Goal: Task Accomplishment & Management: Use online tool/utility

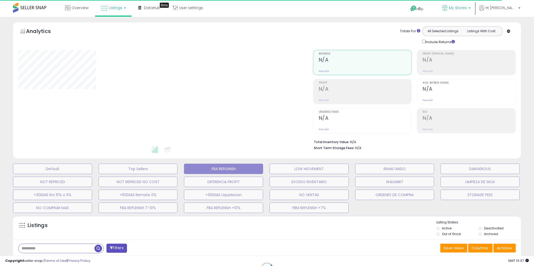
type input "**********"
select select "**"
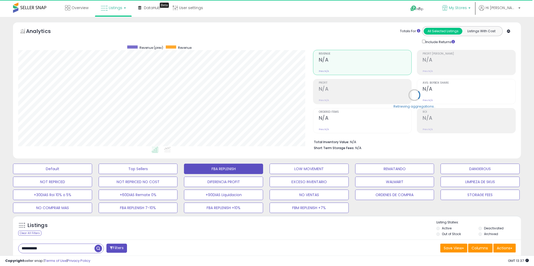
scroll to position [107, 294]
click at [467, 8] on span "My Stores" at bounding box center [458, 7] width 18 height 5
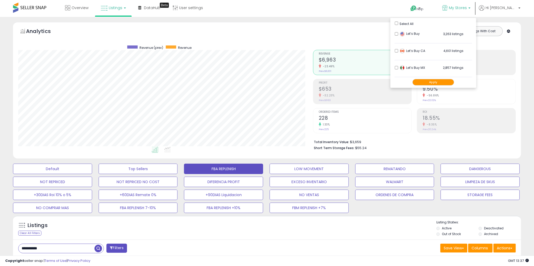
click at [446, 82] on button "Apply" at bounding box center [433, 82] width 42 height 7
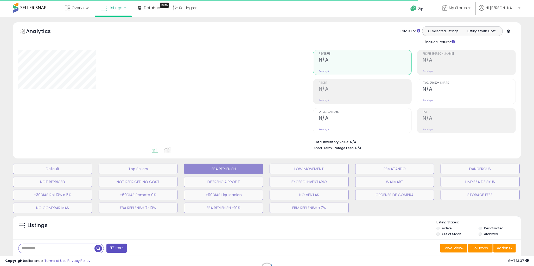
type input "**********"
select select "**"
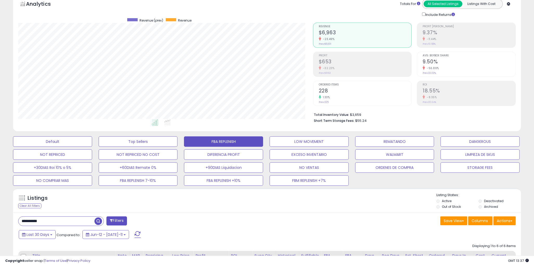
scroll to position [31, 0]
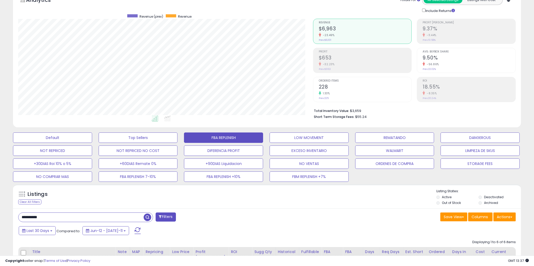
click at [59, 221] on input "**********" at bounding box center [80, 217] width 125 height 9
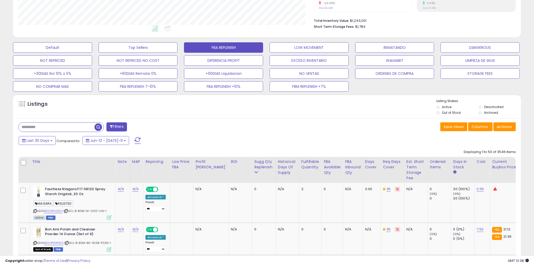
scroll to position [105, 0]
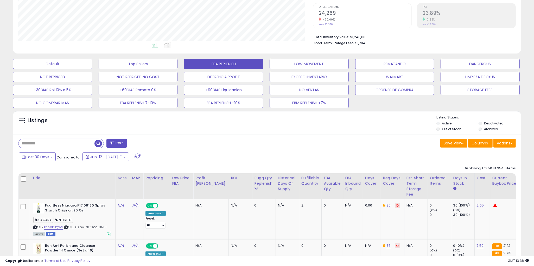
click at [116, 143] on button "Filters" at bounding box center [116, 143] width 20 height 9
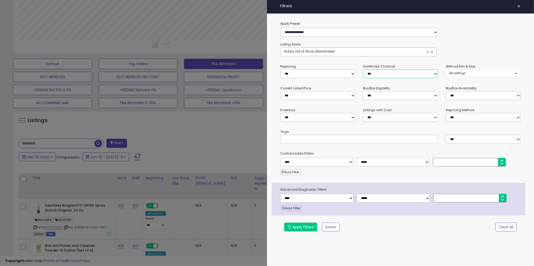
click at [379, 73] on select "*** *** *** ***" at bounding box center [400, 73] width 75 height 9
select select "***"
click at [298, 228] on button "Apply Filters" at bounding box center [300, 227] width 33 height 9
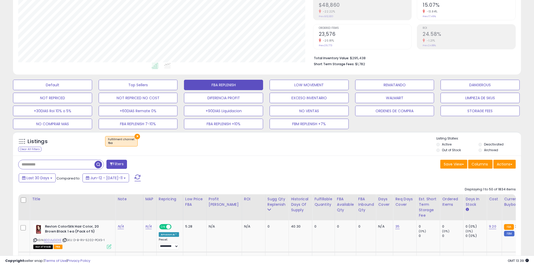
scroll to position [107, 294]
drag, startPoint x: 261, startPoint y: 202, endPoint x: 333, endPoint y: 178, distance: 75.3
click at [267, 202] on div "Sugg Qty Replenish" at bounding box center [276, 202] width 19 height 11
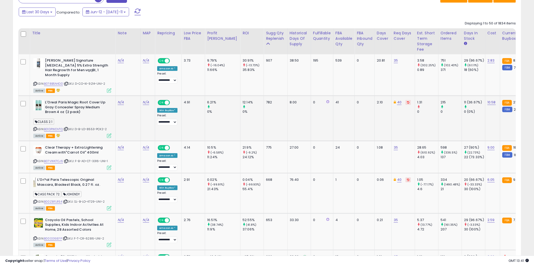
scroll to position [256, 0]
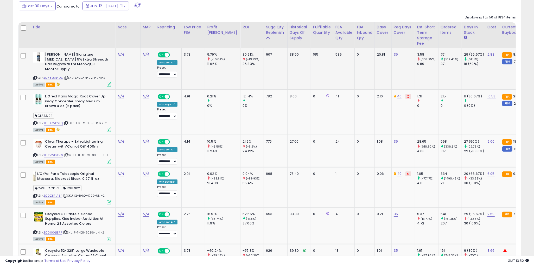
click at [83, 82] on div "Active FBA" at bounding box center [72, 84] width 78 height 4
drag, startPoint x: 78, startPoint y: 73, endPoint x: 101, endPoint y: 78, distance: 23.4
click at [96, 76] on span "| SKU: D-CO-KI-9214-UNI-2" at bounding box center [84, 78] width 41 height 4
copy span "D-CO-KI-9214"
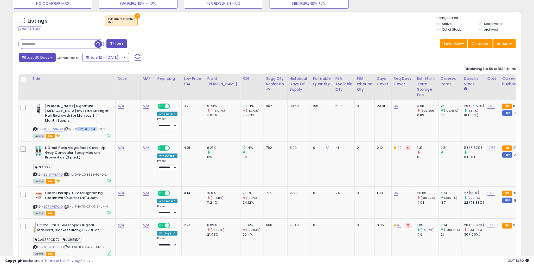
scroll to position [202, 0]
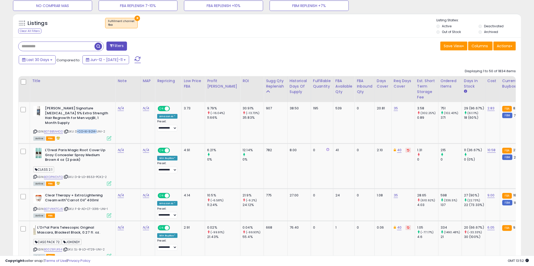
click at [47, 46] on input "text" at bounding box center [56, 46] width 76 height 9
paste input "**********"
drag, startPoint x: 149, startPoint y: 47, endPoint x: 158, endPoint y: 85, distance: 38.9
click at [149, 47] on span "button" at bounding box center [148, 47] width 8 height 8
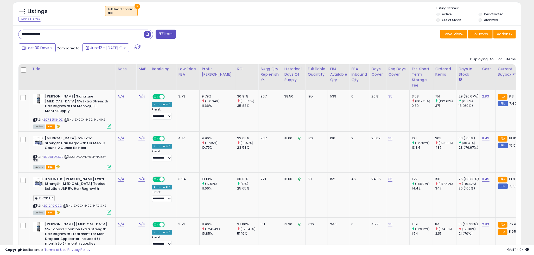
scroll to position [215, 0]
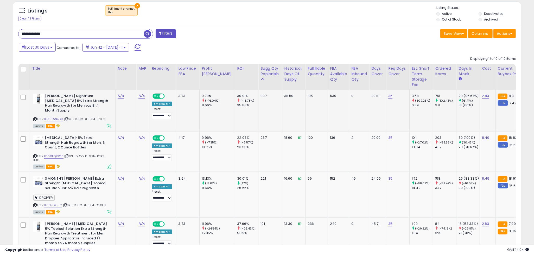
drag, startPoint x: 70, startPoint y: 117, endPoint x: 68, endPoint y: 117, distance: 2.6
click at [70, 117] on div "ASIN: B078B5N4DD | SKU: D-CO-KI-9214-UNI-2 Active FBA" at bounding box center [72, 111] width 78 height 34
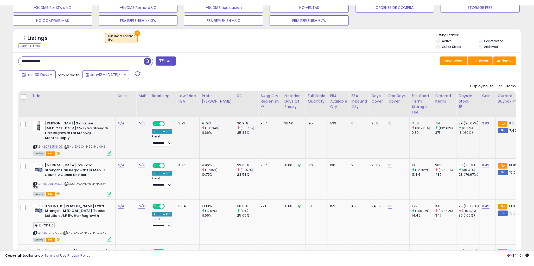
scroll to position [192, 0]
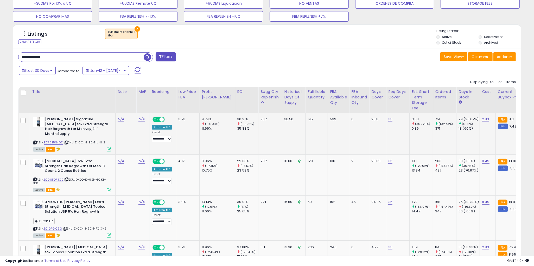
drag, startPoint x: 77, startPoint y: 143, endPoint x: 67, endPoint y: 140, distance: 9.8
click at [76, 147] on div "Active FBA" at bounding box center [72, 149] width 78 height 4
click at [68, 141] on icon at bounding box center [66, 142] width 3 height 3
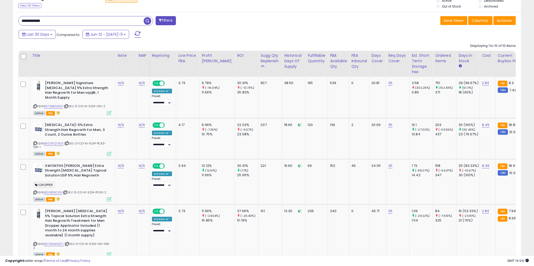
scroll to position [231, 0]
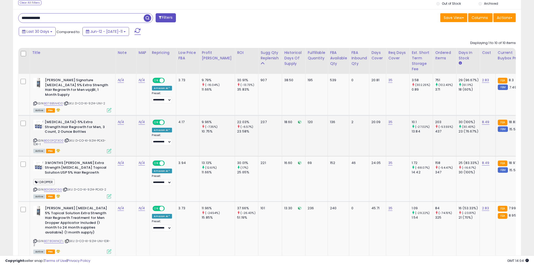
click at [68, 139] on icon at bounding box center [66, 140] width 3 height 3
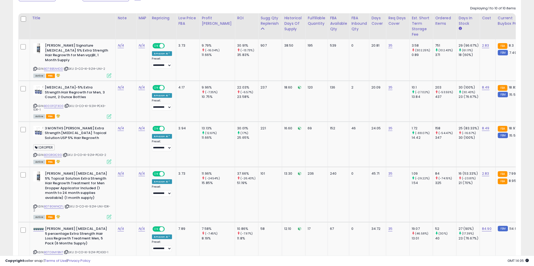
scroll to position [273, 0]
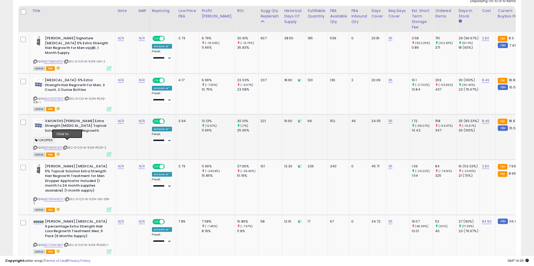
click at [67, 146] on icon at bounding box center [64, 147] width 3 height 3
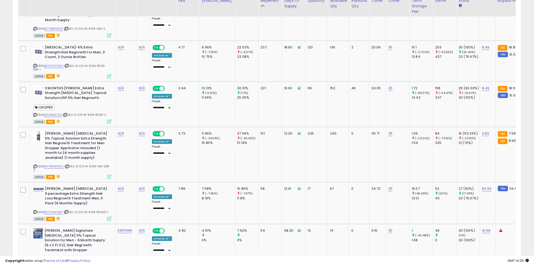
scroll to position [306, 0]
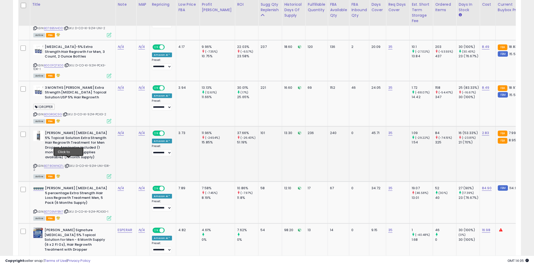
click at [69, 164] on icon at bounding box center [66, 165] width 3 height 3
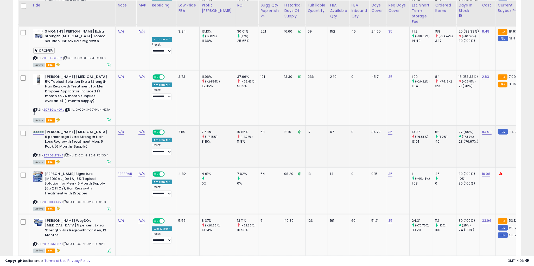
scroll to position [363, 0]
click at [67, 153] on icon at bounding box center [66, 154] width 3 height 3
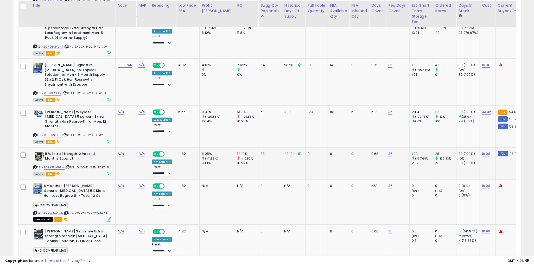
scroll to position [472, 0]
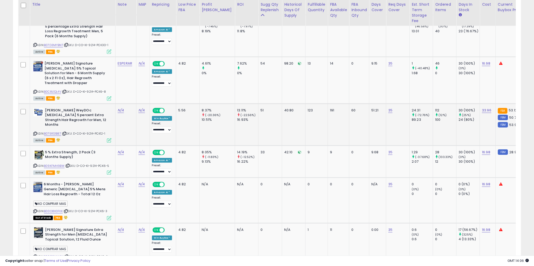
drag, startPoint x: 73, startPoint y: 125, endPoint x: 69, endPoint y: 121, distance: 6.3
click at [72, 138] on div "Active FBA" at bounding box center [72, 140] width 78 height 4
click at [66, 132] on icon at bounding box center [64, 133] width 3 height 3
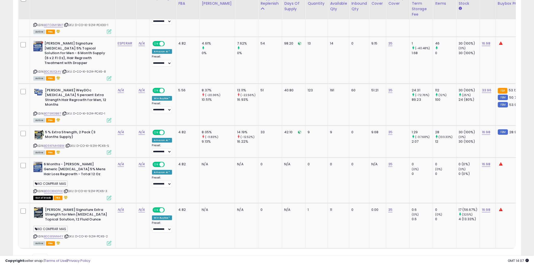
scroll to position [493, 0]
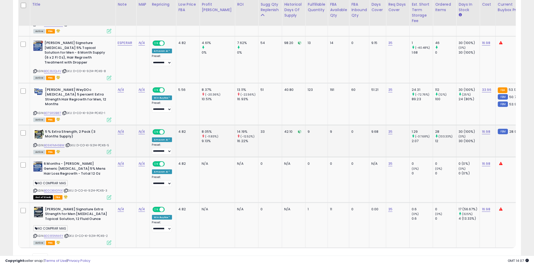
drag, startPoint x: 74, startPoint y: 134, endPoint x: 70, endPoint y: 131, distance: 5.1
click at [73, 133] on div "ASIN: B09KFMH9BW | SKU: D-CO-KI-9214-PCK6-5 Active FBA" at bounding box center [72, 141] width 78 height 24
click at [69, 144] on icon at bounding box center [67, 145] width 3 height 3
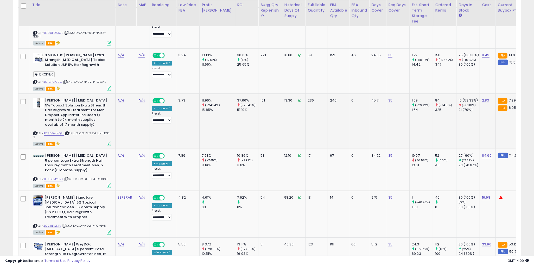
scroll to position [339, 0]
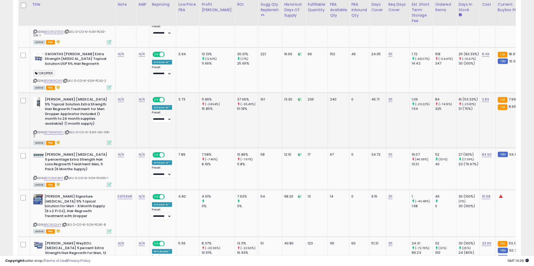
click at [81, 134] on div "ASIN: B078GWNQ7L | SKU: D-CO-KI-9214-UNI-1DR-2 Active FBA" at bounding box center [72, 120] width 78 height 47
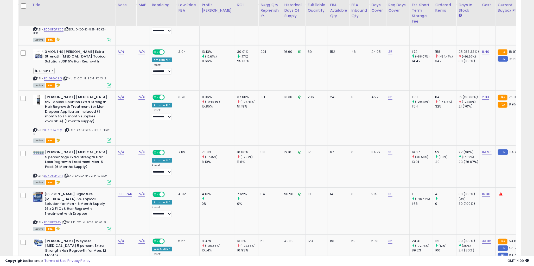
scroll to position [342, 0]
drag, startPoint x: 421, startPoint y: 89, endPoint x: 455, endPoint y: 102, distance: 36.2
click at [458, 94] on div "16 (53.33%)" at bounding box center [468, 96] width 21 height 5
drag, startPoint x: 430, startPoint y: 90, endPoint x: 422, endPoint y: 91, distance: 8.1
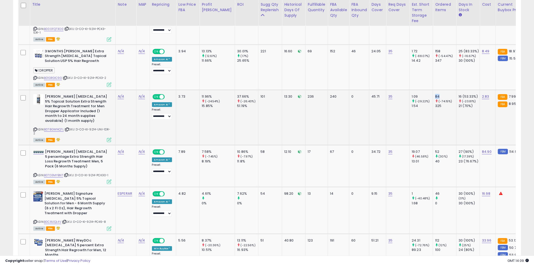
click at [433, 91] on td "84 (-74.15%) 325" at bounding box center [444, 117] width 23 height 55
drag, startPoint x: 302, startPoint y: 91, endPoint x: 292, endPoint y: 91, distance: 10.4
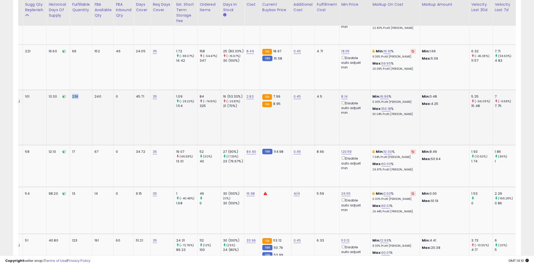
scroll to position [0, 0]
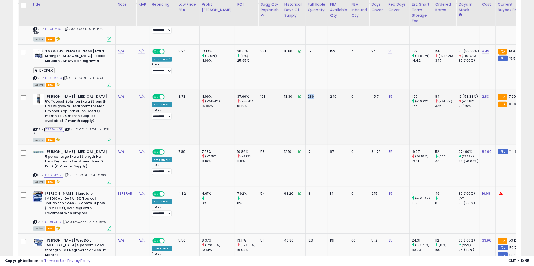
click at [57, 127] on link "B078GWNQ7L" at bounding box center [54, 129] width 20 height 4
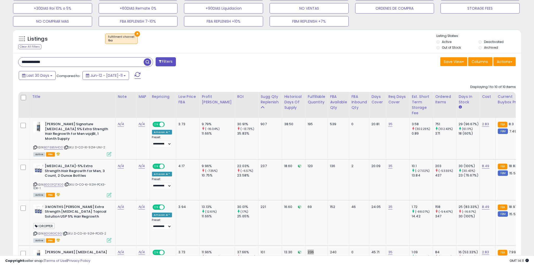
scroll to position [209, 0]
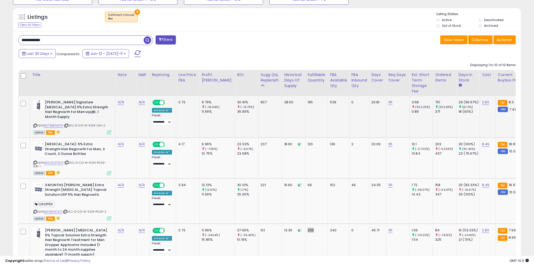
click at [59, 123] on link "B078B5N4DD" at bounding box center [53, 125] width 19 height 4
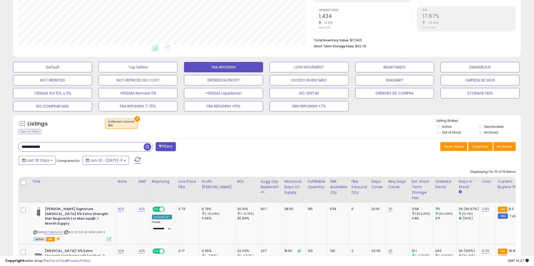
scroll to position [158, 0]
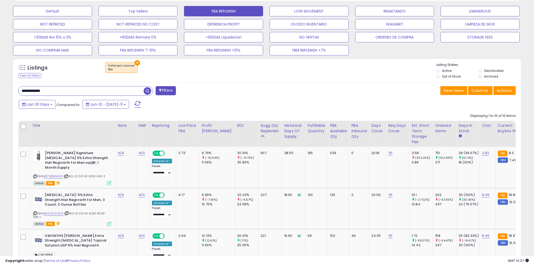
click at [57, 92] on input "**********" at bounding box center [80, 90] width 125 height 9
paste input "******"
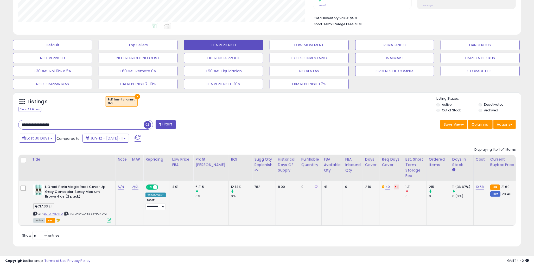
scroll to position [107, 294]
click at [73, 126] on input "**********" at bounding box center [80, 124] width 125 height 9
paste input "text"
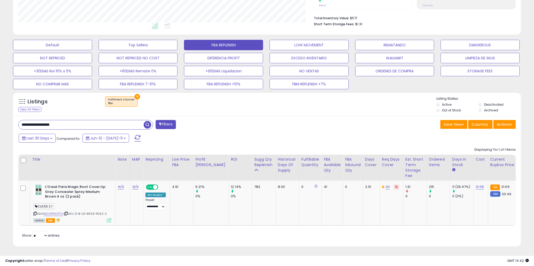
drag, startPoint x: 60, startPoint y: 124, endPoint x: 80, endPoint y: 125, distance: 19.5
click at [80, 125] on input "**********" at bounding box center [80, 124] width 125 height 9
type input "**********"
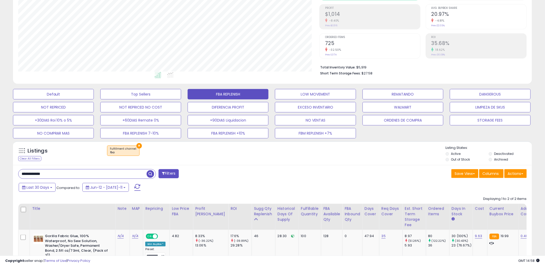
scroll to position [71, 0]
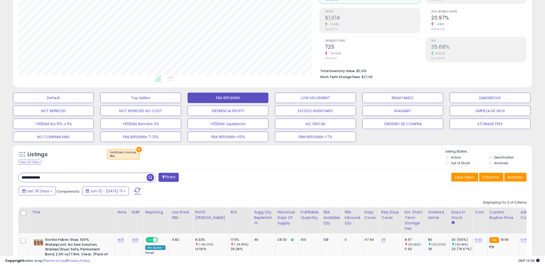
click at [60, 179] on input "**********" at bounding box center [82, 177] width 128 height 9
click at [60, 178] on input "**********" at bounding box center [82, 177] width 128 height 9
click at [139, 149] on button "×" at bounding box center [139, 149] width 5 height 5
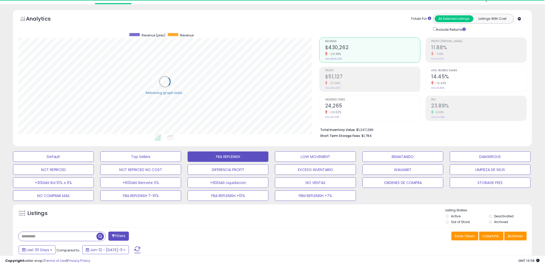
scroll to position [11, 0]
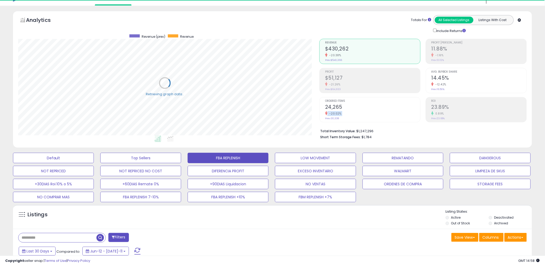
drag, startPoint x: 341, startPoint y: 107, endPoint x: 324, endPoint y: 108, distance: 17.7
click at [324, 108] on li "Ordered Items 24,265 -20.02% Prev: 30,338" at bounding box center [370, 109] width 101 height 25
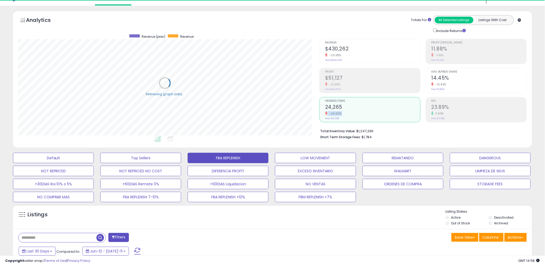
drag, startPoint x: 343, startPoint y: 107, endPoint x: 324, endPoint y: 107, distance: 18.5
click at [324, 107] on li "Ordered Items 24,265 -20.02% Prev: 30,338" at bounding box center [370, 109] width 101 height 25
drag, startPoint x: 325, startPoint y: 106, endPoint x: 342, endPoint y: 106, distance: 16.1
click at [342, 106] on h2 "24,265" at bounding box center [372, 107] width 95 height 7
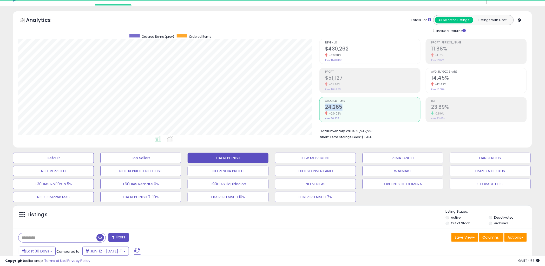
drag, startPoint x: 345, startPoint y: 107, endPoint x: 327, endPoint y: 109, distance: 17.3
click at [326, 107] on h2 "24,265" at bounding box center [372, 107] width 95 height 7
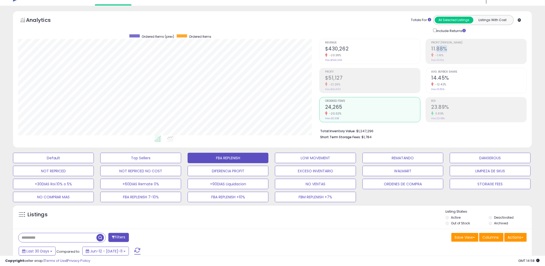
drag, startPoint x: 434, startPoint y: 49, endPoint x: 447, endPoint y: 48, distance: 13.1
click at [439, 48] on h2 "11.88%" at bounding box center [479, 49] width 95 height 7
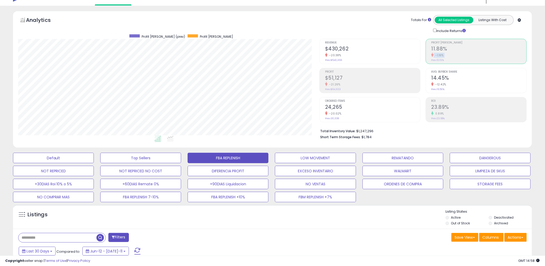
drag, startPoint x: 445, startPoint y: 47, endPoint x: 431, endPoint y: 48, distance: 13.8
click at [431, 47] on li "Profit [PERSON_NAME] 11.88% -1.16% Prev: 12.02%" at bounding box center [476, 51] width 101 height 25
drag, startPoint x: 450, startPoint y: 48, endPoint x: 431, endPoint y: 47, distance: 19.0
click at [432, 47] on h2 "11.88%" at bounding box center [479, 49] width 95 height 7
drag, startPoint x: 345, startPoint y: 108, endPoint x: 331, endPoint y: 111, distance: 14.3
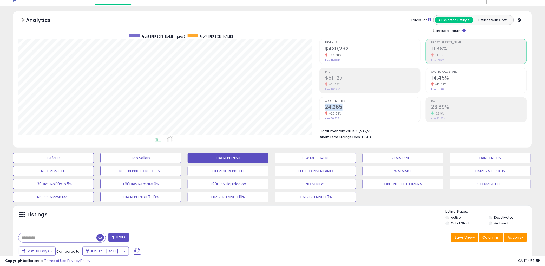
click at [326, 107] on h2 "24,265" at bounding box center [372, 107] width 95 height 7
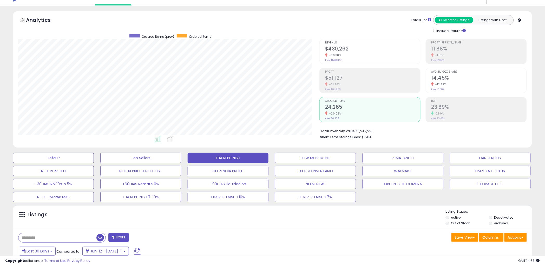
click at [415, 140] on div "Total Inventory Value: $1,247,296 Short Term Storage Fees: $1,784" at bounding box center [424, 132] width 208 height 20
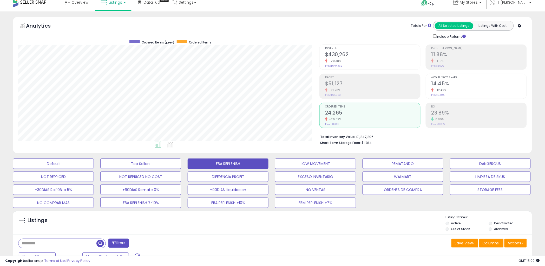
scroll to position [8, 0]
